Goal: Task Accomplishment & Management: Manage account settings

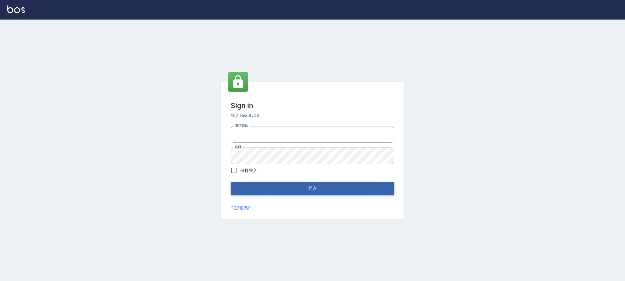
type input "devdev"
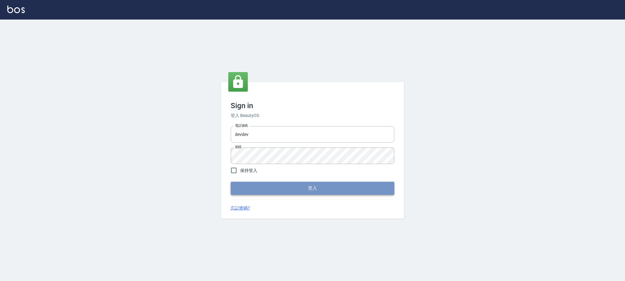
click at [330, 185] on button "登入" at bounding box center [313, 187] width 164 height 13
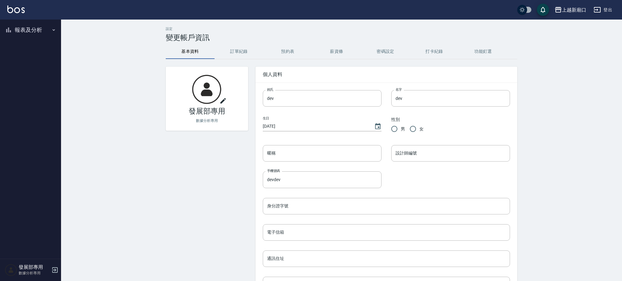
click at [48, 27] on button "報表及分析" at bounding box center [30, 30] width 56 height 16
